Goal: Task Accomplishment & Management: Manage account settings

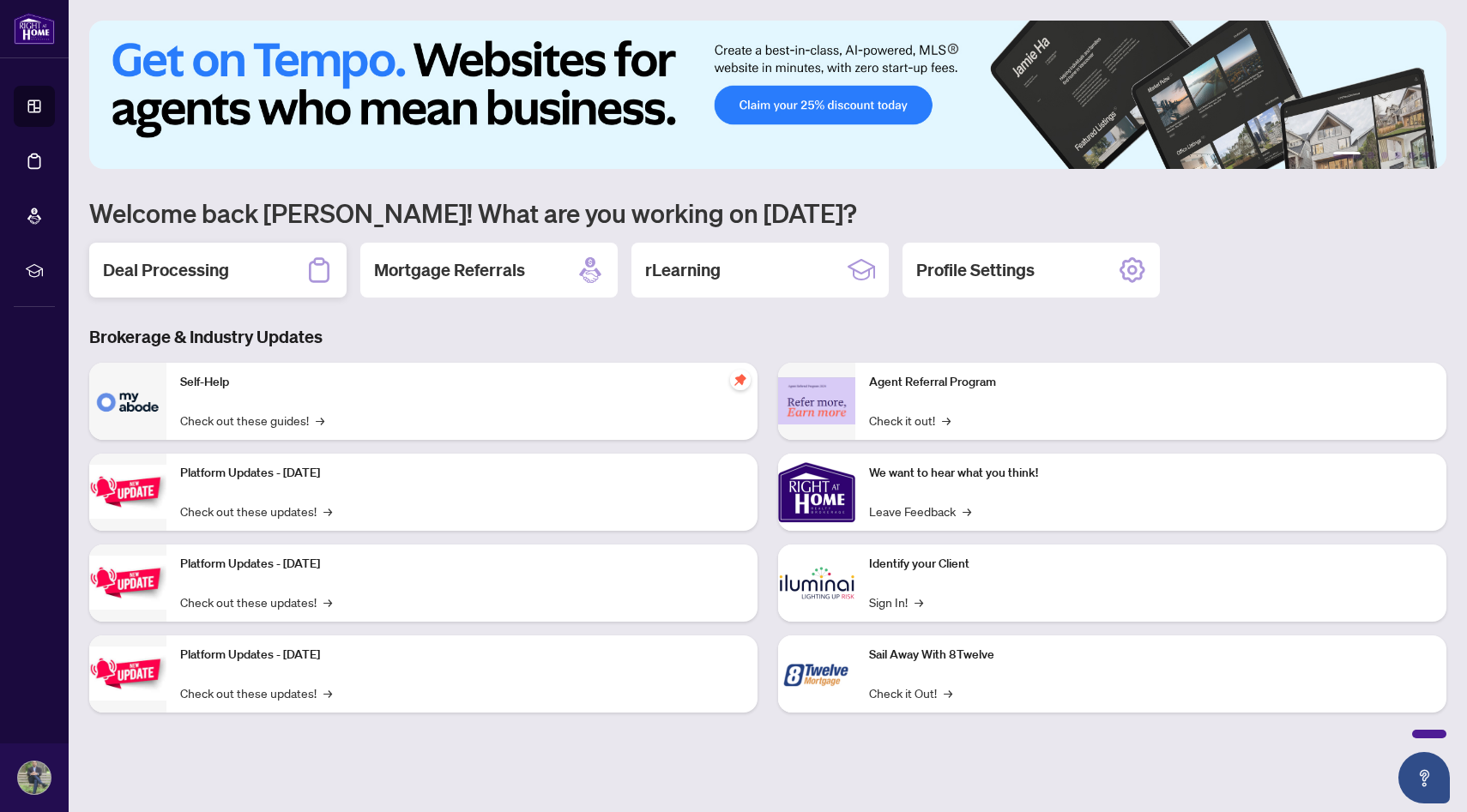
click at [179, 268] on h2 "Deal Processing" at bounding box center [166, 269] width 126 height 24
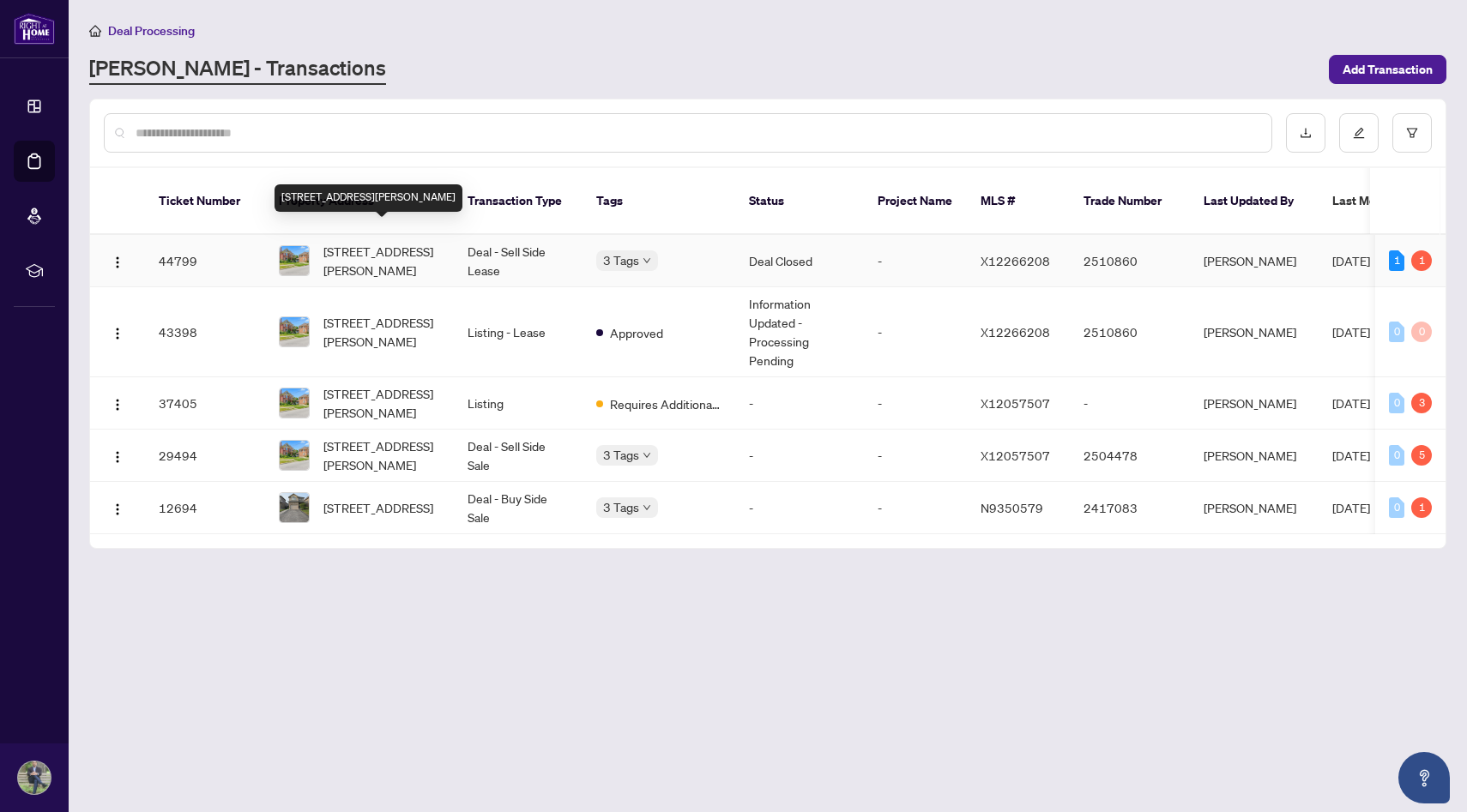
click at [385, 250] on span "[STREET_ADDRESS][PERSON_NAME]" at bounding box center [382, 261] width 116 height 38
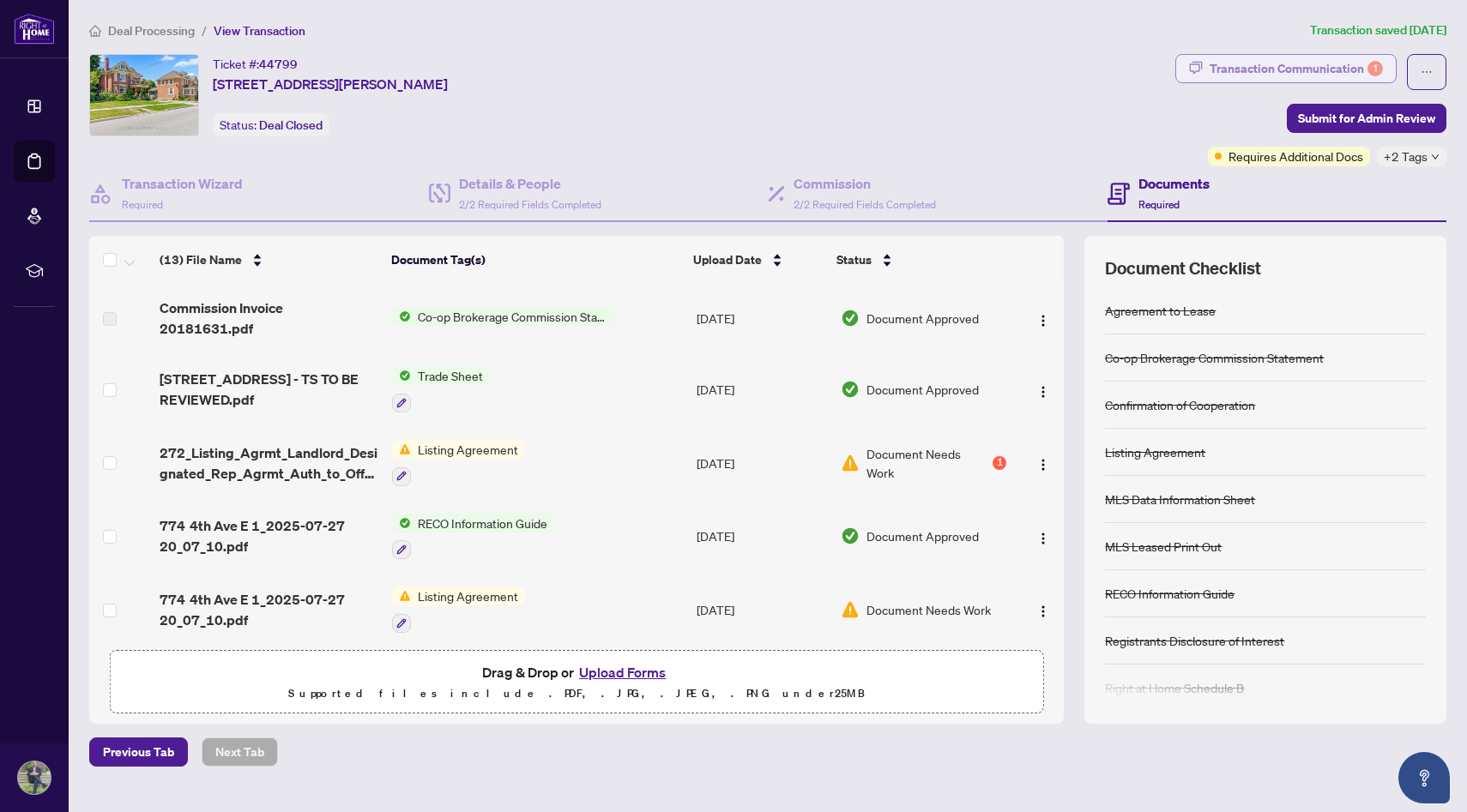
click at [1305, 68] on div "Transaction Communication 1" at bounding box center [1297, 68] width 174 height 28
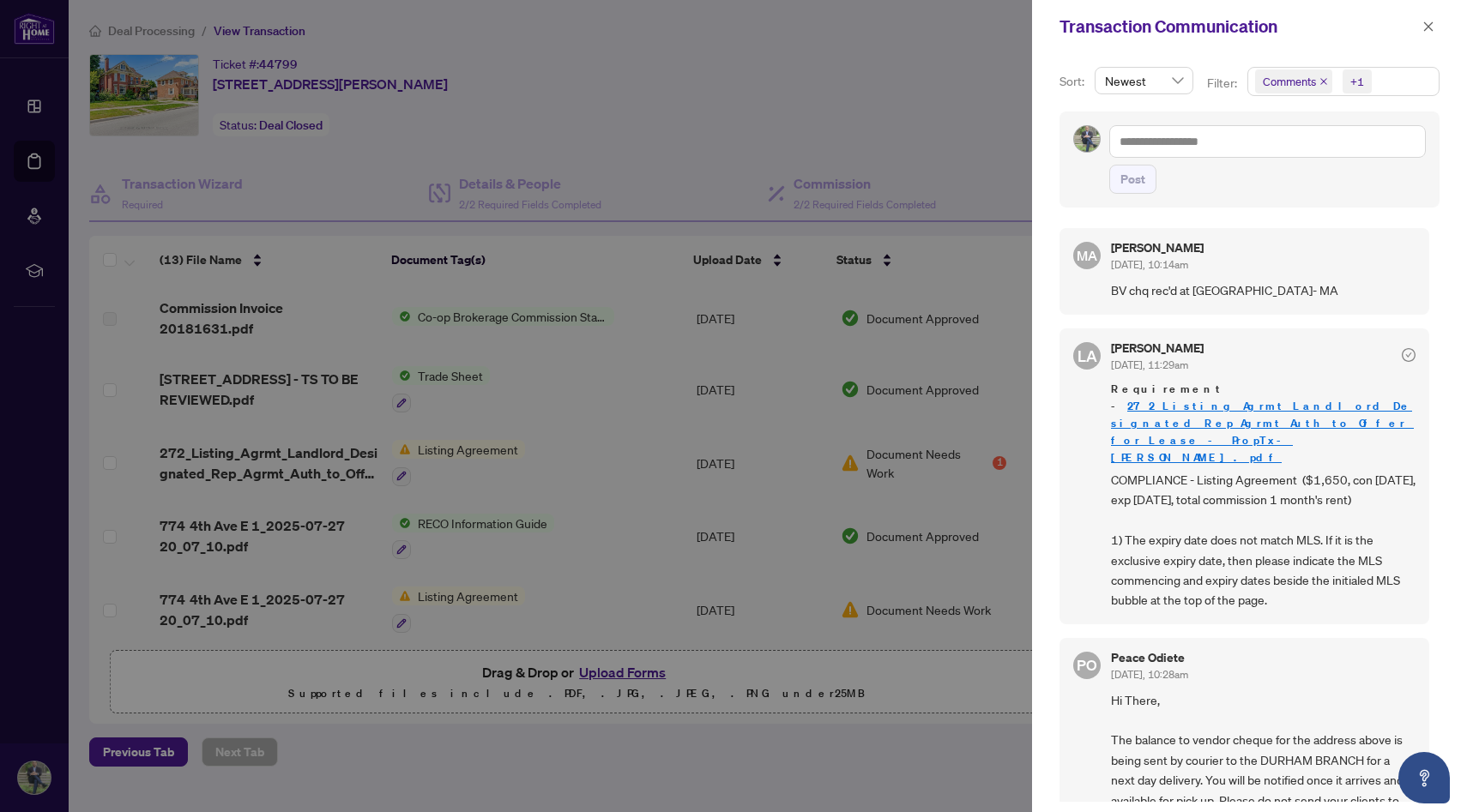
click at [893, 86] on div at bounding box center [734, 406] width 1467 height 812
click at [607, 365] on div at bounding box center [734, 406] width 1467 height 812
click at [1428, 21] on icon "close" at bounding box center [1428, 26] width 12 height 12
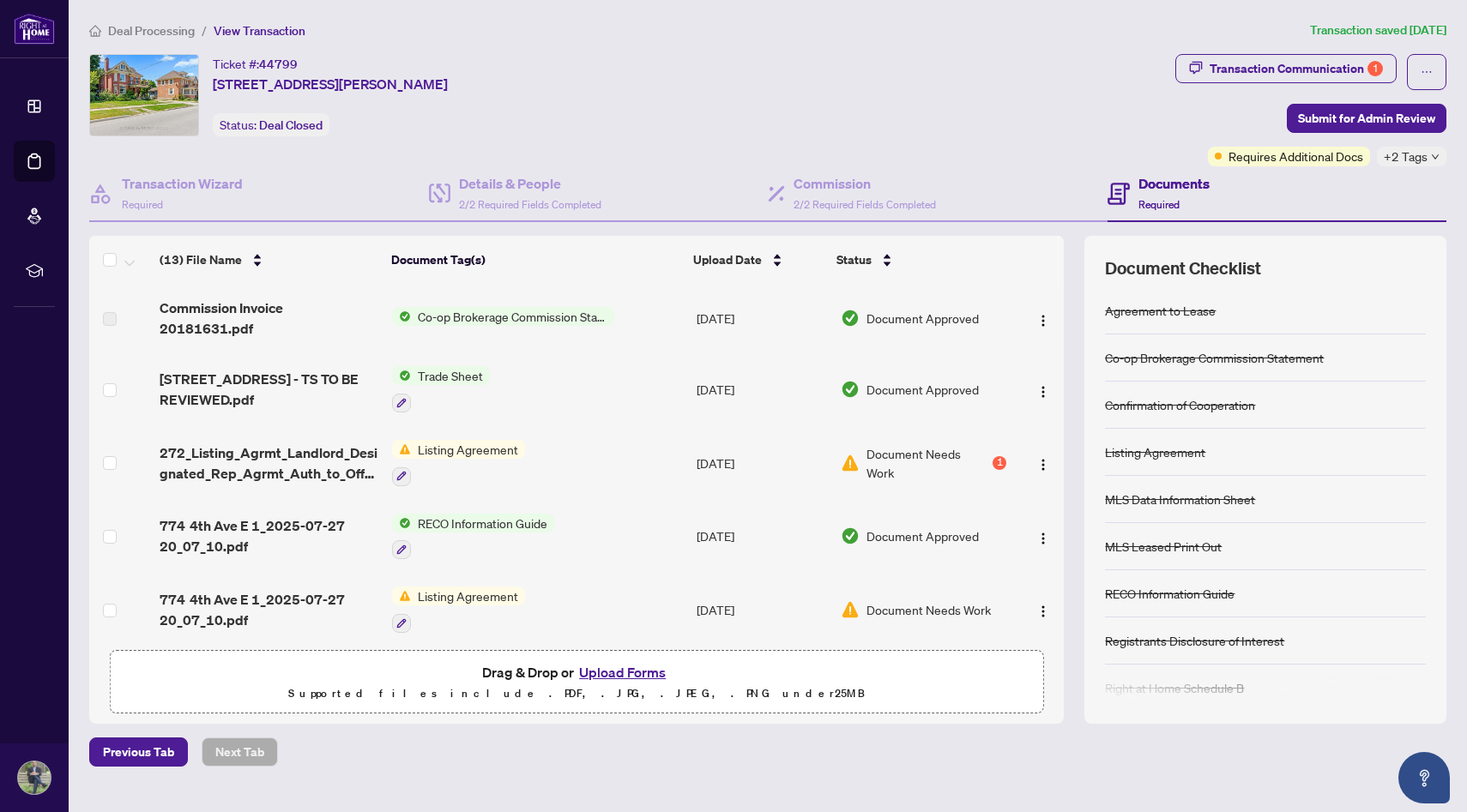
click at [479, 313] on span "Co-op Brokerage Commission Statement" at bounding box center [512, 316] width 203 height 19
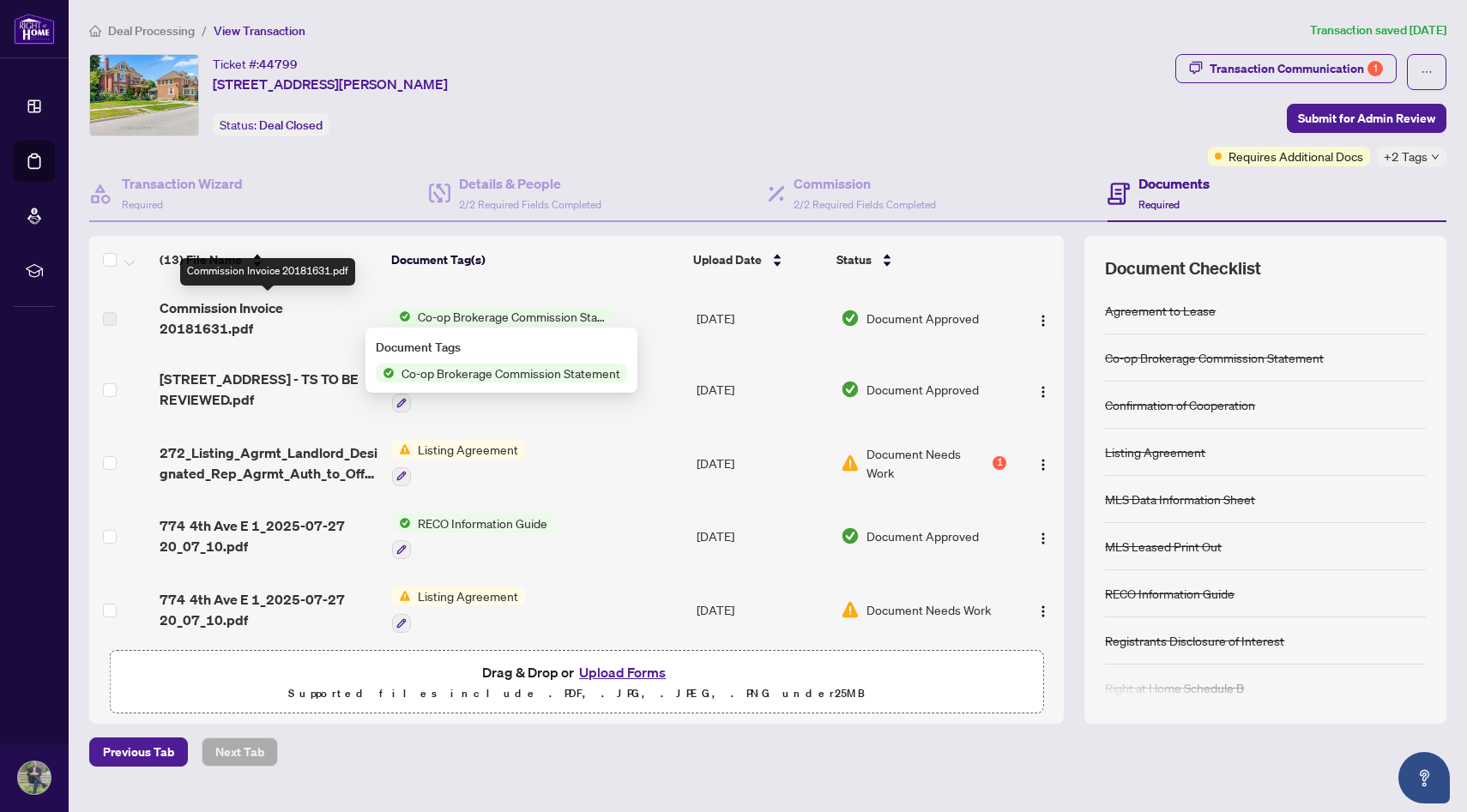
click at [240, 312] on span "Commission Invoice 20181631.pdf" at bounding box center [269, 318] width 219 height 41
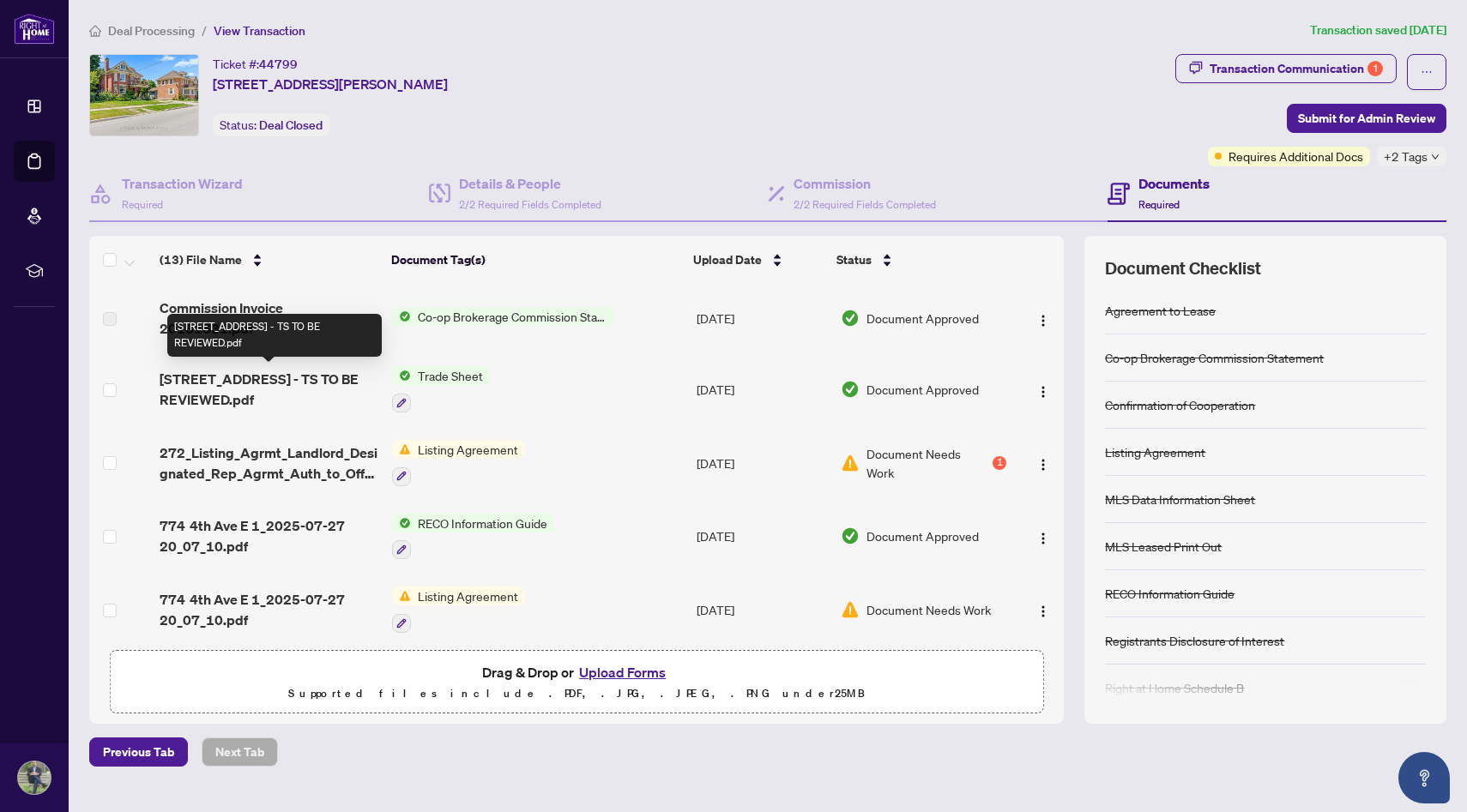
click at [236, 318] on span "Commission Invoice 20181631.pdf" at bounding box center [269, 318] width 219 height 41
click at [1036, 314] on img "button" at bounding box center [1042, 321] width 13 height 13
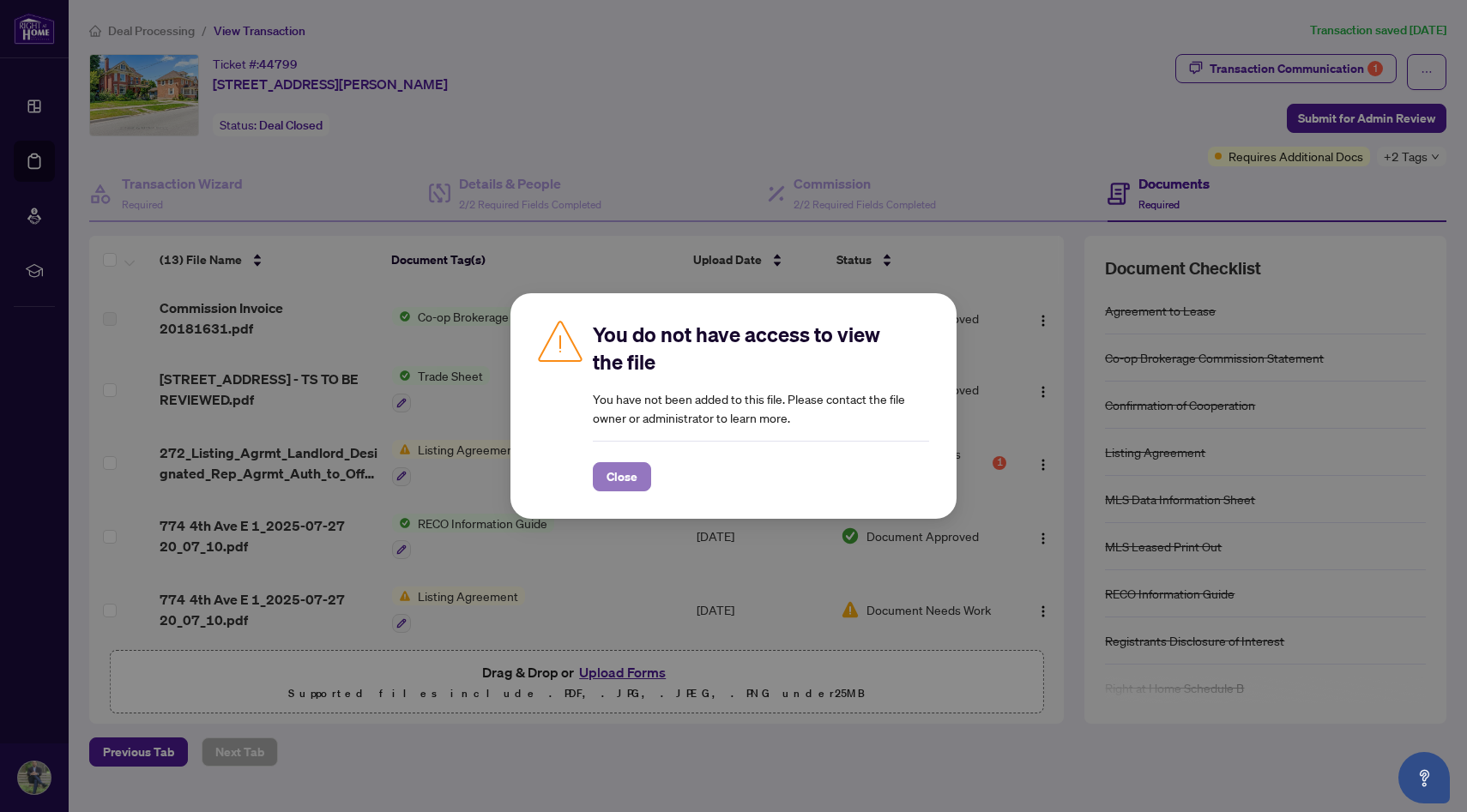
click at [627, 484] on span "Close" at bounding box center [622, 476] width 30 height 28
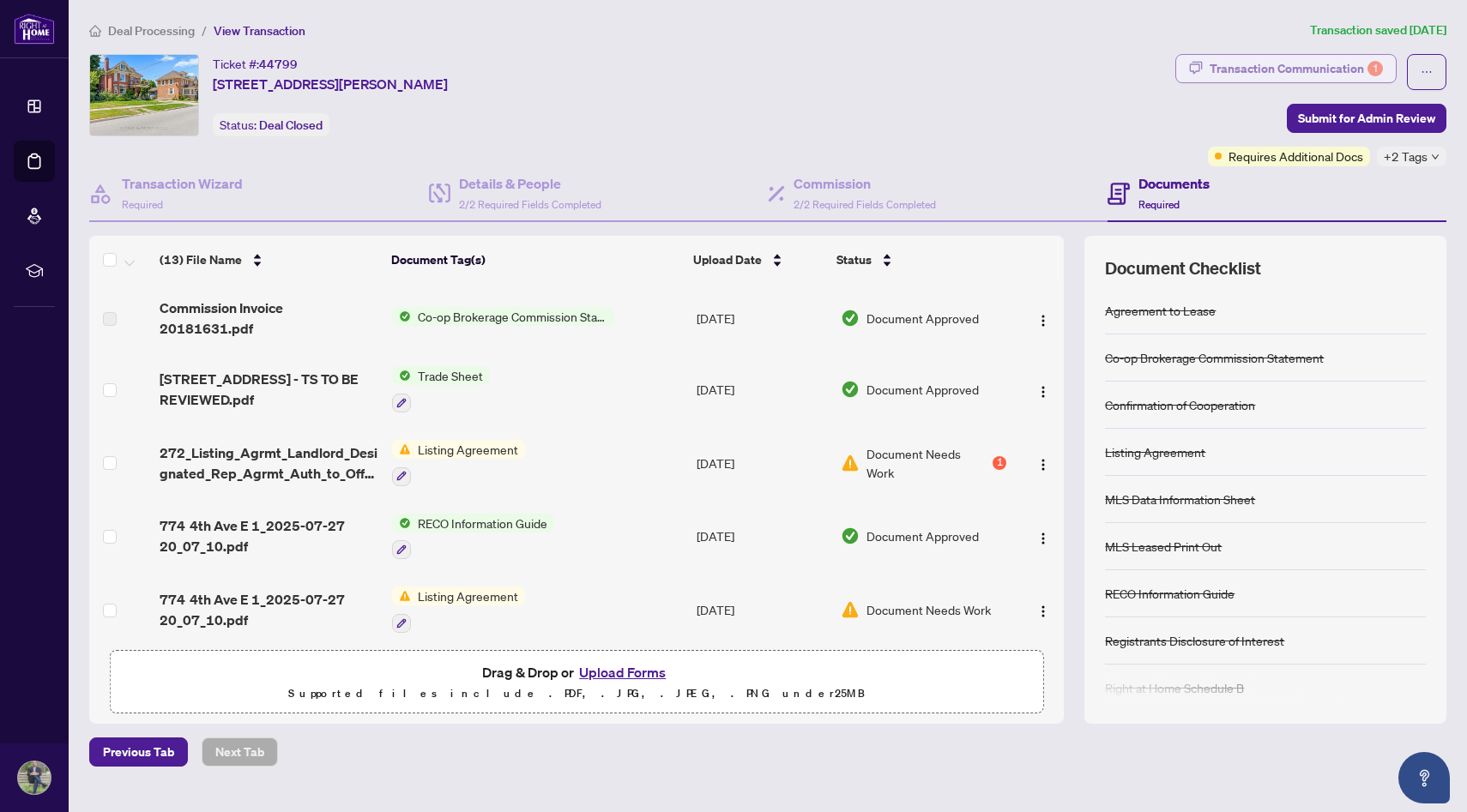
click at [1283, 73] on div "Transaction Communication 1" at bounding box center [1297, 68] width 174 height 28
